Goal: Obtain resource: Download file/media

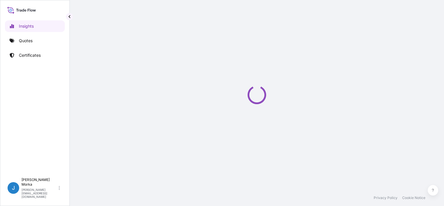
select select "2025"
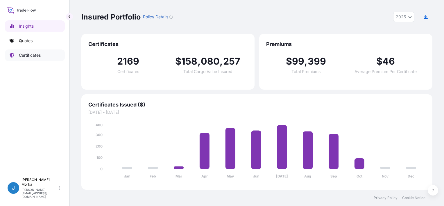
click at [39, 54] on p "Certificates" at bounding box center [30, 55] width 22 height 6
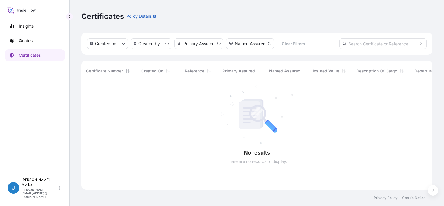
scroll to position [107, 346]
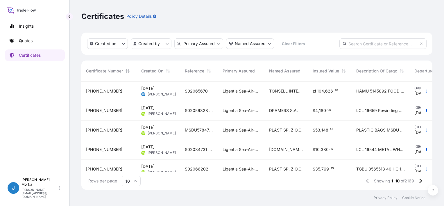
click at [365, 44] on input "text" at bounding box center [382, 43] width 87 height 10
paste input "S02065670"
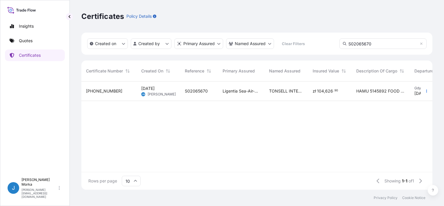
type input "S02065670"
click at [197, 89] on span "S02065670" at bounding box center [196, 91] width 23 height 6
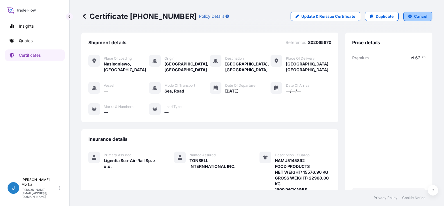
click at [414, 15] on p "Cancel" at bounding box center [420, 16] width 13 height 6
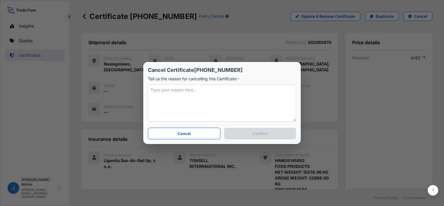
click at [199, 91] on textarea at bounding box center [222, 102] width 148 height 37
click at [187, 138] on button "Cancel" at bounding box center [184, 134] width 73 height 12
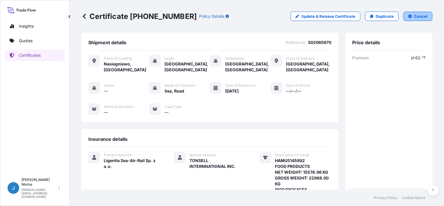
click at [413, 19] on button "Cancel" at bounding box center [417, 16] width 29 height 9
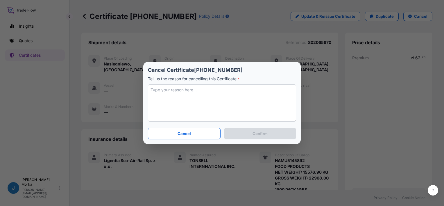
click at [191, 92] on textarea at bounding box center [222, 102] width 148 height 37
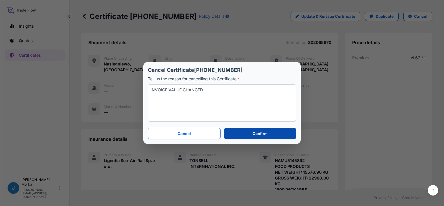
type textarea "INVOICE VALUE CHANGED"
click at [244, 134] on button "Confirm" at bounding box center [260, 134] width 72 height 12
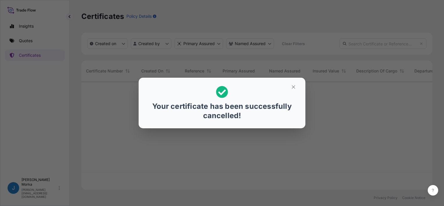
scroll to position [107, 346]
click at [293, 90] on button "button" at bounding box center [293, 86] width 15 height 9
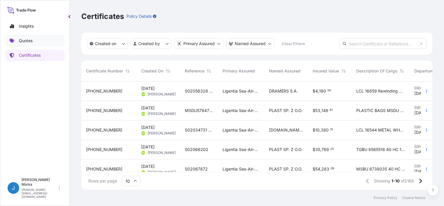
click at [35, 37] on link "Quotes" at bounding box center [35, 41] width 60 height 12
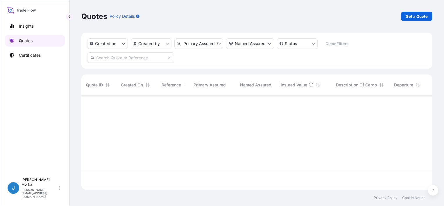
scroll to position [93, 346]
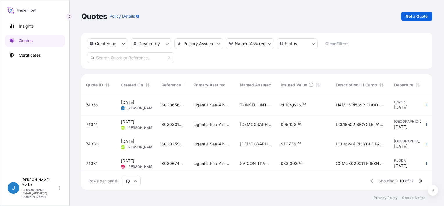
click at [106, 58] on input "text" at bounding box center [130, 57] width 87 height 10
paste input "S02065670"
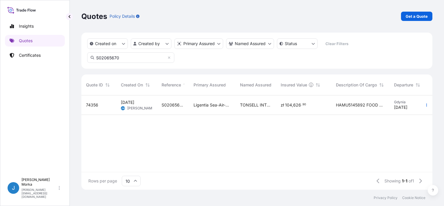
type input "S02065670"
click at [206, 107] on span "Ligentia Sea-Air-Rail Sp. z o.o." at bounding box center [211, 105] width 37 height 6
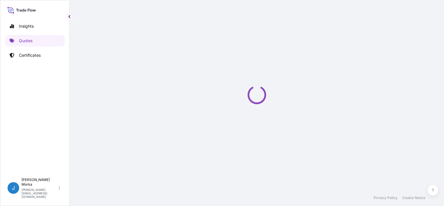
select select "Road / [GEOGRAPHIC_DATA]"
select select "Sea"
select select "Road / [GEOGRAPHIC_DATA]"
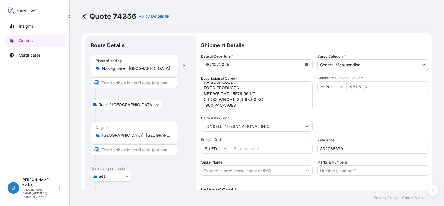
scroll to position [6, 0]
drag, startPoint x: 377, startPoint y: 81, endPoint x: 337, endPoint y: 82, distance: 40.4
click at [337, 82] on div "zł PLN 95115.36" at bounding box center [373, 86] width 112 height 10
paste input "101548.9"
type input "101548.96"
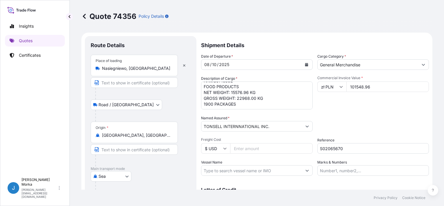
click at [355, 105] on div "Commercial Invoice Value * zł PLN 101548.96" at bounding box center [373, 93] width 112 height 34
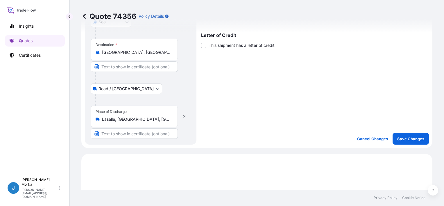
scroll to position [174, 0]
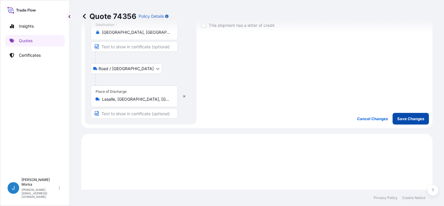
click at [402, 118] on p "Save Changes" at bounding box center [410, 119] width 27 height 6
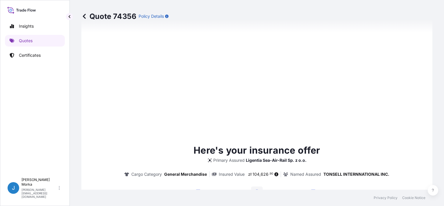
select select "Road / [GEOGRAPHIC_DATA]"
select select "Sea"
select select "Road / [GEOGRAPHIC_DATA]"
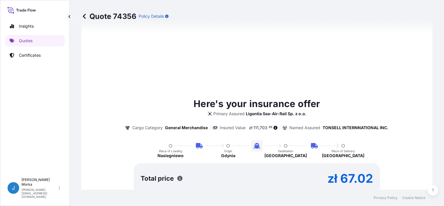
scroll to position [394, 0]
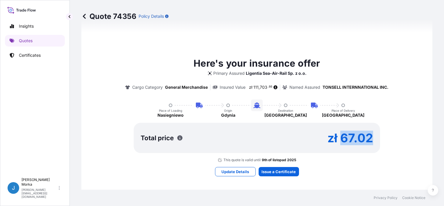
drag, startPoint x: 338, startPoint y: 137, endPoint x: 369, endPoint y: 137, distance: 31.1
click at [369, 137] on p "zł 67.02" at bounding box center [350, 137] width 46 height 9
drag, startPoint x: 369, startPoint y: 137, endPoint x: 365, endPoint y: 138, distance: 4.0
copy p "67.02"
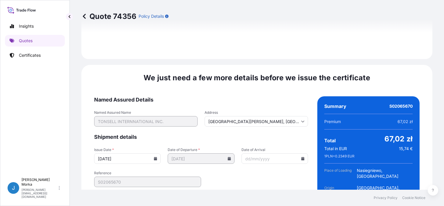
scroll to position [876, 0]
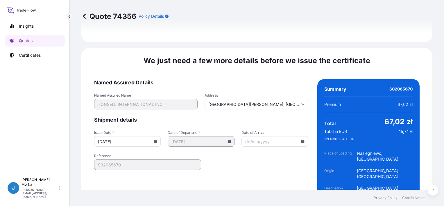
click at [152, 136] on input "[DATE]" at bounding box center [127, 141] width 67 height 10
click at [154, 139] on icon at bounding box center [155, 140] width 3 height 3
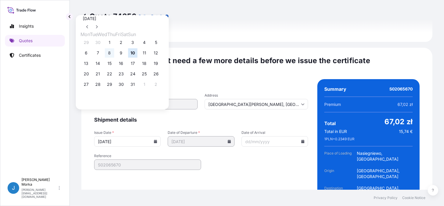
click at [114, 53] on button "8" at bounding box center [109, 52] width 9 height 9
type input "[DATE]"
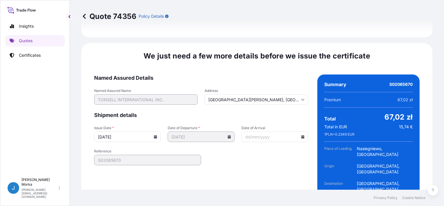
scroll to position [886, 0]
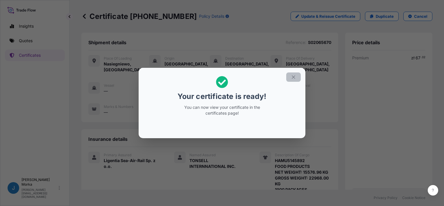
click at [294, 77] on icon "button" at bounding box center [293, 76] width 5 height 5
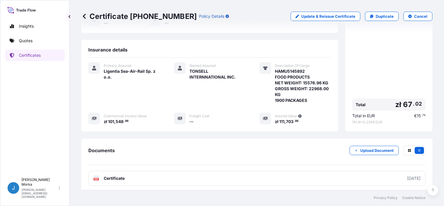
scroll to position [110, 0]
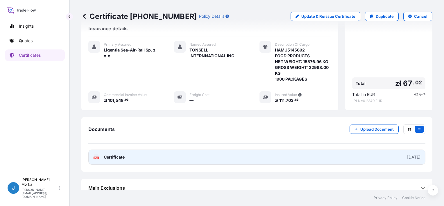
click at [224, 152] on link "PDF Certificate [DATE]" at bounding box center [256, 156] width 337 height 15
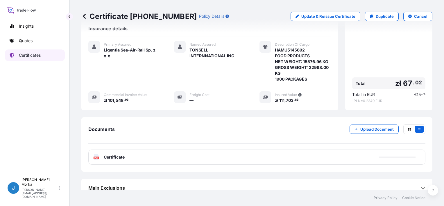
click at [42, 53] on link "Certificates" at bounding box center [35, 55] width 60 height 12
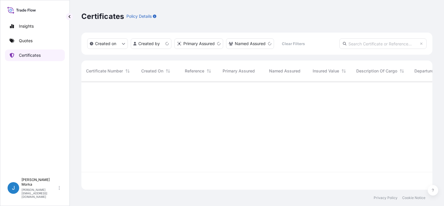
scroll to position [107, 346]
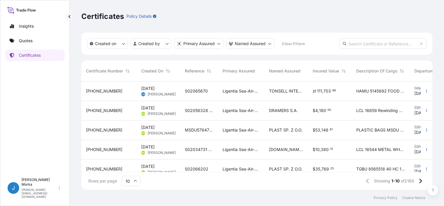
click at [354, 42] on input "text" at bounding box center [382, 43] width 87 height 10
paste input "S02065670"
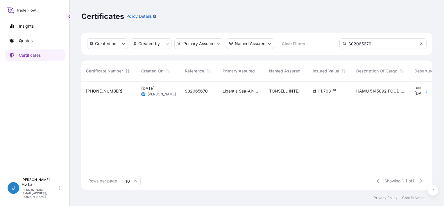
type input "S02065670"
click at [420, 43] on icon at bounding box center [420, 43] width 3 height 3
